Goal: Task Accomplishment & Management: Manage account settings

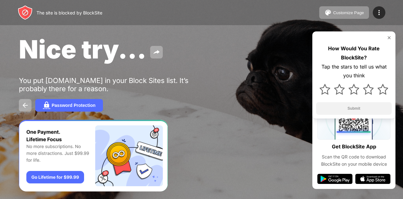
click at [390, 37] on img at bounding box center [388, 37] width 5 height 5
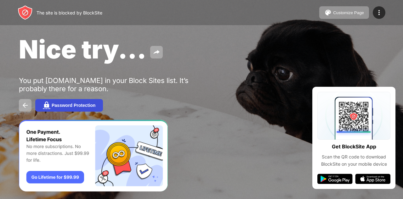
click at [97, 103] on button "Password Protection" at bounding box center [69, 105] width 68 height 13
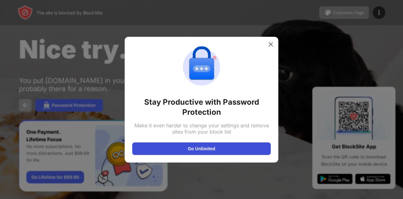
click at [183, 152] on button "Go Unlimited" at bounding box center [201, 149] width 138 height 13
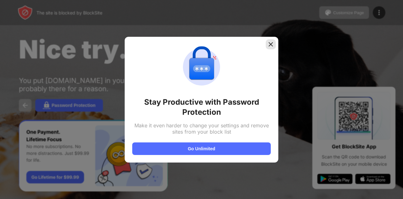
click at [268, 45] on img at bounding box center [271, 44] width 6 height 6
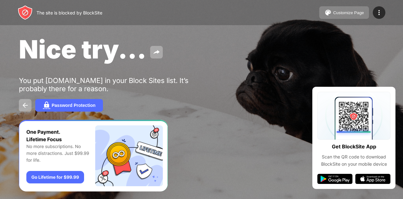
click at [342, 15] on button "Customize Page" at bounding box center [344, 12] width 50 height 13
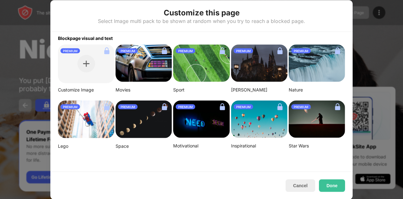
click at [398, 71] on div at bounding box center [201, 99] width 403 height 199
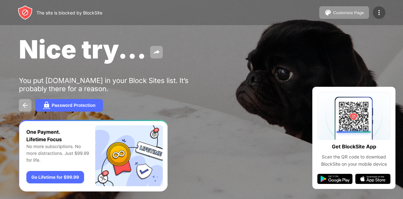
click at [379, 15] on img at bounding box center [379, 13] width 8 height 8
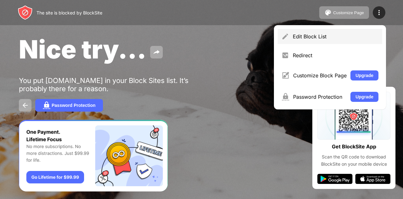
click at [332, 38] on div "Edit Block List" at bounding box center [336, 36] width 86 height 6
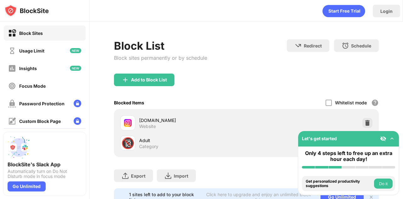
click at [219, 125] on div "[DOMAIN_NAME] Website" at bounding box center [192, 123] width 107 height 12
click at [370, 123] on div at bounding box center [367, 123] width 10 height 10
